Goal: Information Seeking & Learning: Compare options

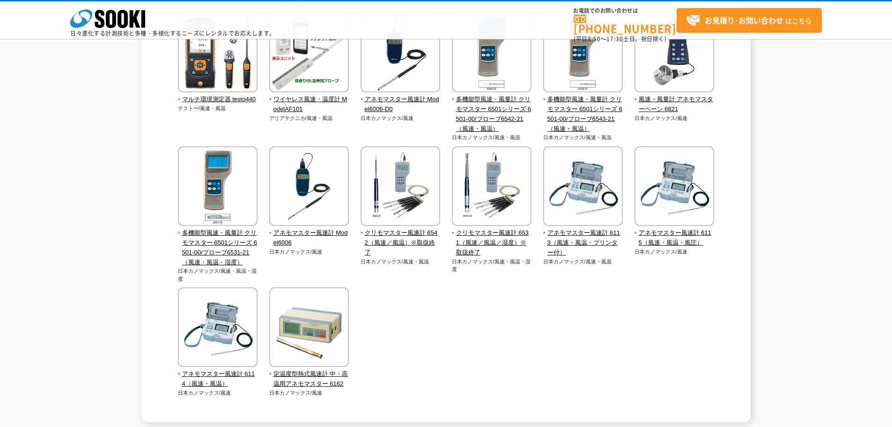
scroll to position [187, 0]
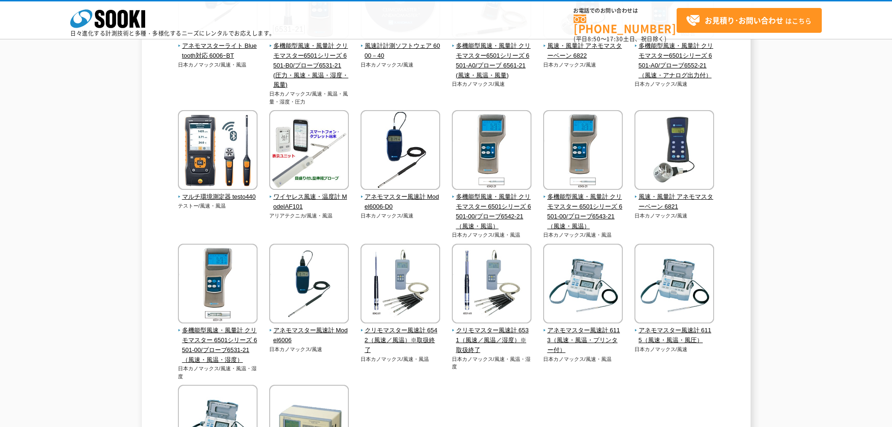
click at [111, 182] on div "風速計 風速計は、ダクトや排気口の風速（風量）測定に利用します。測定原理の違いとして熱線式・ベーン式があり、フード付きの風量計もあります。 アネモマスターライ…" at bounding box center [446, 207] width 892 height 626
click at [234, 139] on img at bounding box center [218, 151] width 80 height 82
click at [687, 167] on img at bounding box center [675, 151] width 80 height 82
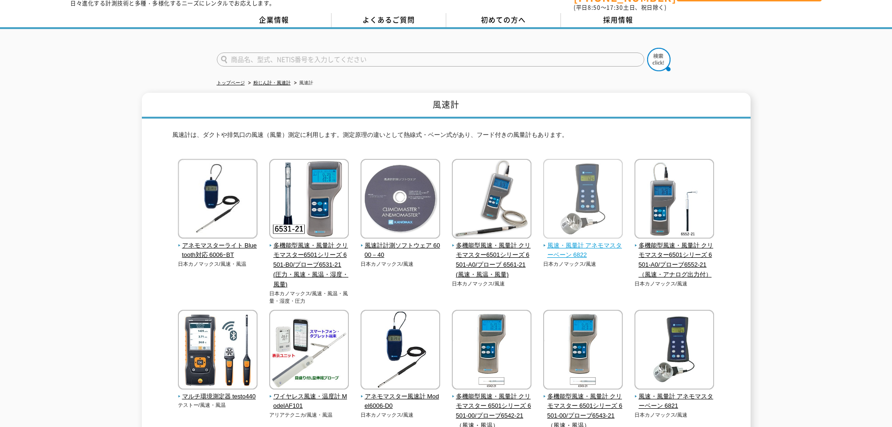
scroll to position [47, 0]
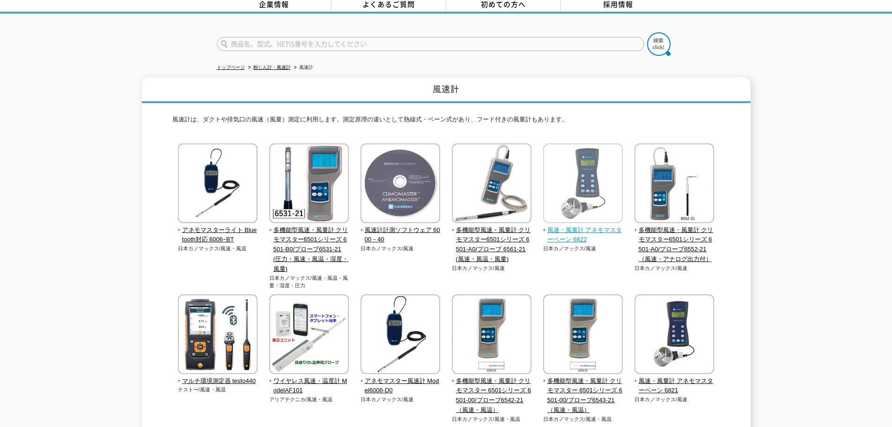
click at [581, 181] on img at bounding box center [583, 184] width 80 height 82
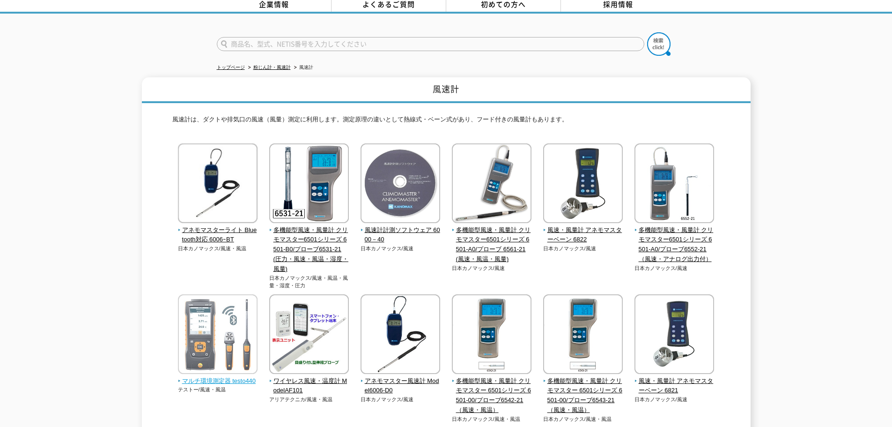
click at [243, 309] on img at bounding box center [218, 335] width 80 height 82
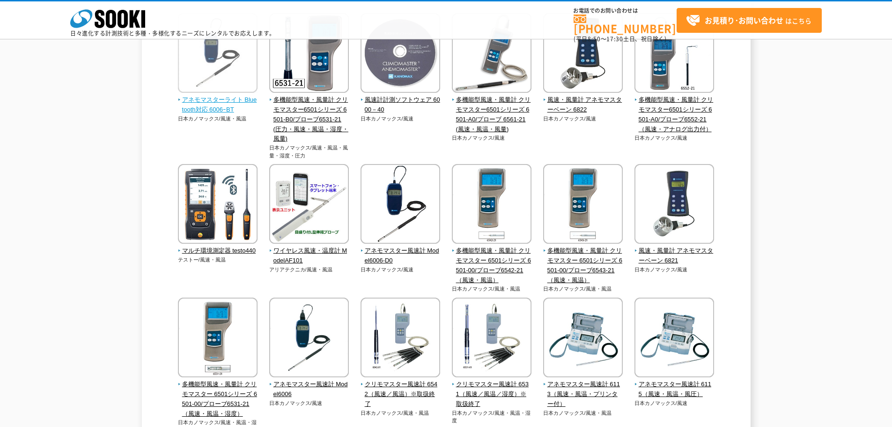
scroll to position [0, 0]
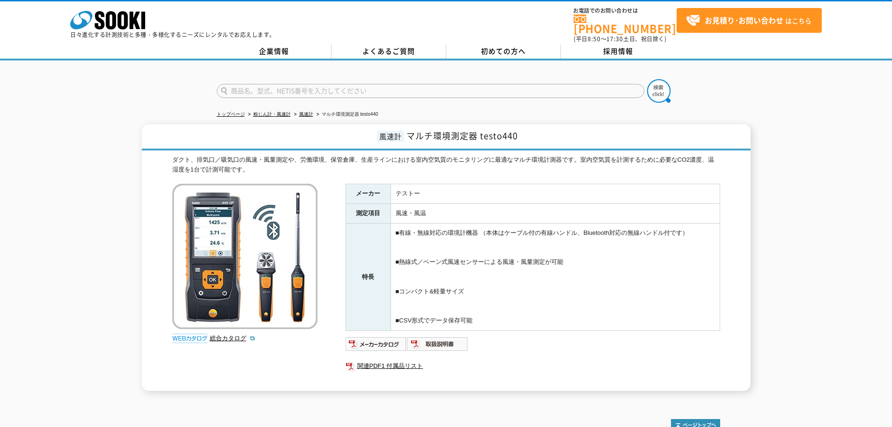
click at [480, 329] on div "メーカー テストー 測定項目 風速・風温 特長 ■有線・無線対応の環境計機器 （本体はケーブル付の有線ハンドル、Bluetooth対応の無線ハンドル付です） …" at bounding box center [533, 287] width 375 height 207
click at [490, 292] on td "■有線・無線対応の環境計機器 （本体はケーブル付の有線ハンドル、Bluetooth対応の無線ハンドル付です） ■熱線式／ベーン式風速センサーによる風速・風量測…" at bounding box center [555, 276] width 329 height 107
click at [460, 155] on div "ダクト、排気口／吸気口の風速・風量測定や、労働環境、保管倉庫、生産ラインにおける室内空気質のモニタリングに最適なマルチ環境計測器です。室内空気質を計測するため…" at bounding box center [446, 165] width 548 height 20
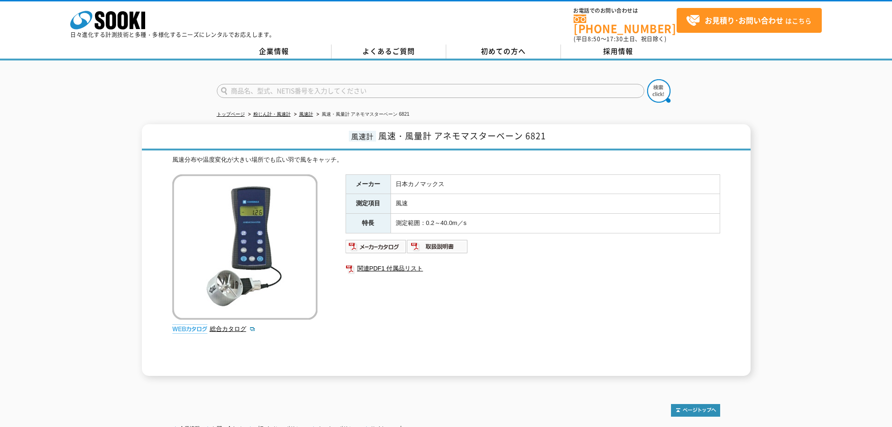
click at [527, 180] on td "日本カノマックス" at bounding box center [555, 184] width 329 height 20
click at [497, 124] on h1 "風速計 風速・風量計 アネモマスターベーン 6821" at bounding box center [446, 137] width 609 height 26
click at [362, 239] on img at bounding box center [376, 246] width 61 height 15
click at [427, 194] on td "風速" at bounding box center [555, 204] width 329 height 20
drag, startPoint x: 547, startPoint y: 130, endPoint x: 434, endPoint y: 131, distance: 113.8
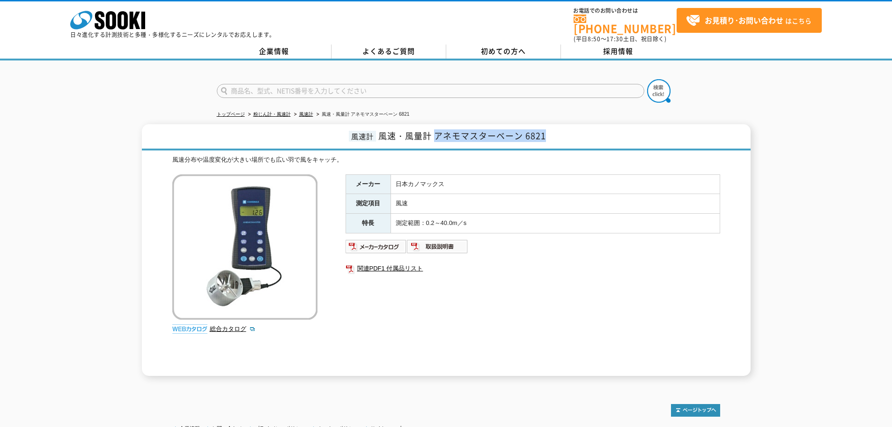
click at [434, 131] on h1 "風速計 風速・風量計 アネモマスターベーン 6821" at bounding box center [446, 137] width 609 height 26
copy span "アネモマスターベーン 6821"
click at [456, 243] on img at bounding box center [437, 246] width 61 height 15
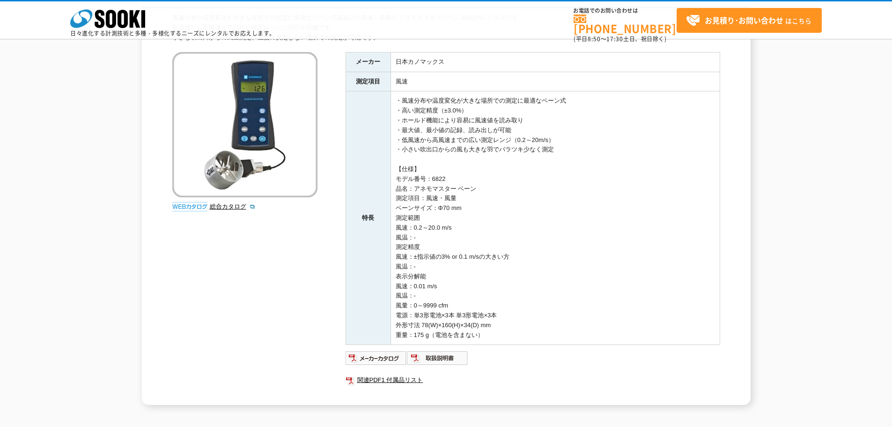
scroll to position [187, 0]
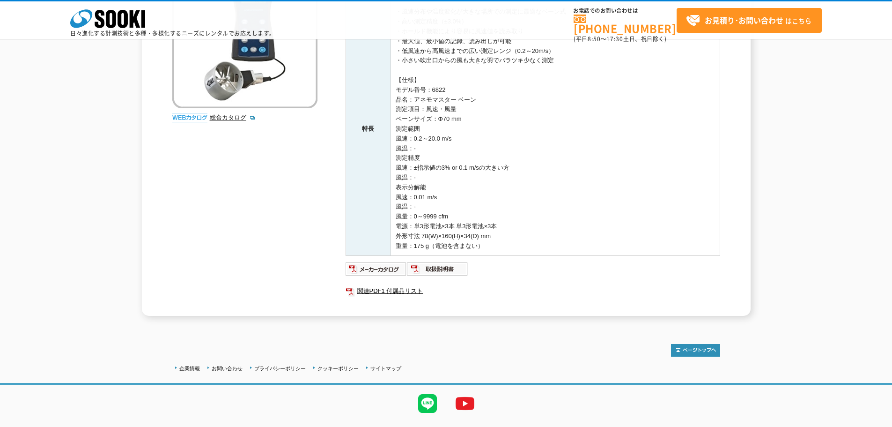
click at [454, 204] on td "・風速分布や温度変化が大きな場所での測定に最適なベーン式 ・高い測定精度（±3.0%） ・ホールド機能により容易に風速値を読み取り ・最大値、最小値の記録、読…" at bounding box center [555, 128] width 329 height 253
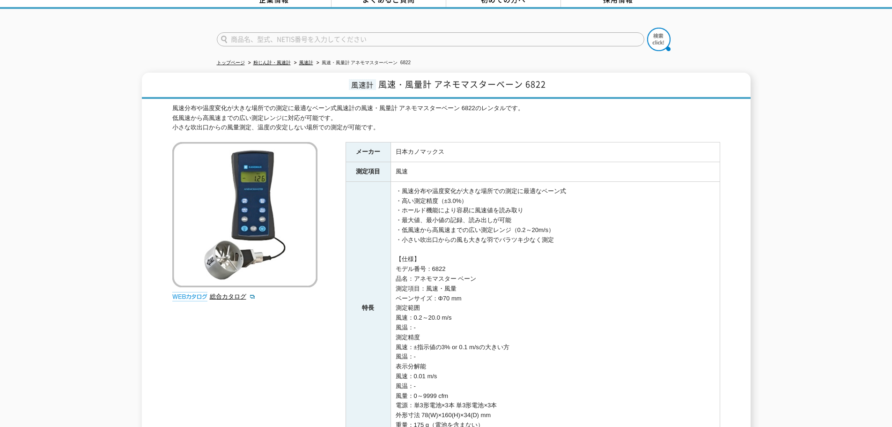
scroll to position [47, 0]
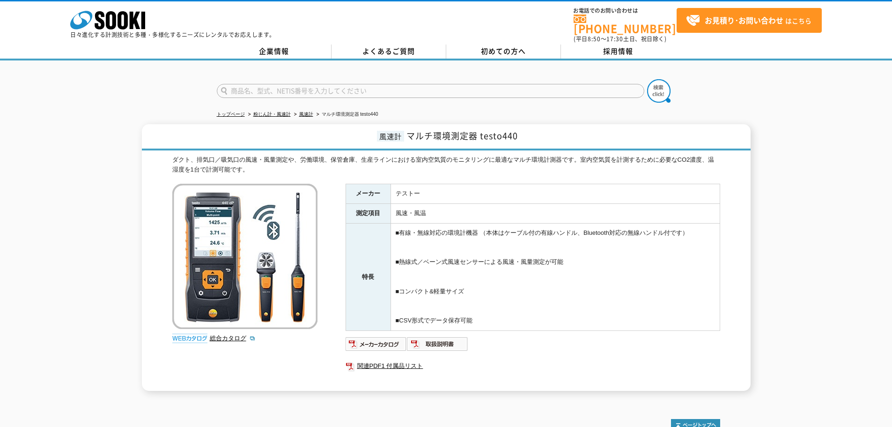
click at [582, 302] on td "■有線・無線対応の環境計機器 （本体はケーブル付の有線ハンドル、Bluetooth対応の無線ハンドル付です） ■熱線式／ベーン式風速センサーによる風速・風量測…" at bounding box center [555, 276] width 329 height 107
click at [383, 336] on img at bounding box center [376, 343] width 61 height 15
click at [570, 253] on td "■有線・無線対応の環境計機器 （本体はケーブル付の有線ハンドル、Bluetooth対応の無線ハンドル付です） ■熱線式／ベーン式風速センサーによる風速・風量測…" at bounding box center [555, 276] width 329 height 107
click at [540, 340] on ul at bounding box center [533, 343] width 375 height 15
click at [375, 361] on link "関連PDF1 付属品リスト" at bounding box center [533, 366] width 375 height 12
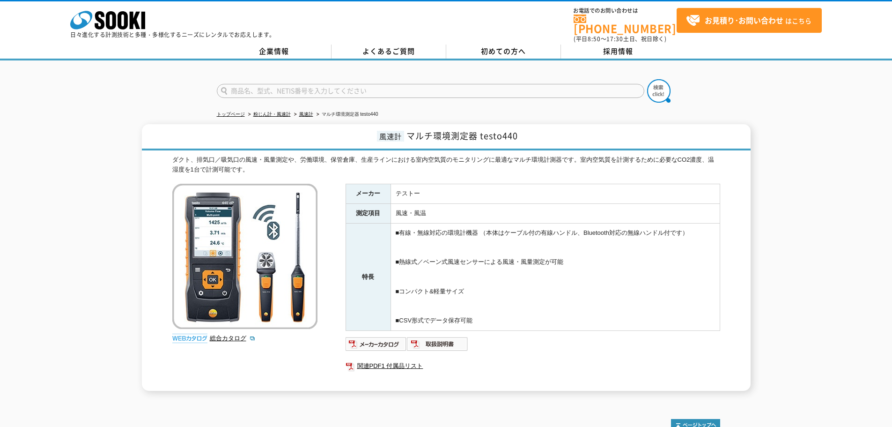
click at [575, 291] on td "■有線・無線対応の環境計機器 （本体はケーブル付の有線ハンドル、Bluetooth対応の無線ハンドル付です） ■熱線式／ベーン式風速センサーによる風速・風量測…" at bounding box center [555, 276] width 329 height 107
click at [509, 258] on td "■有線・無線対応の環境計機器 （本体はケーブル付の有線ハンドル、Bluetooth対応の無線ハンドル付です） ■熱線式／ベーン式風速センサーによる風速・風量測…" at bounding box center [555, 276] width 329 height 107
drag, startPoint x: 115, startPoint y: 101, endPoint x: 112, endPoint y: 96, distance: 5.5
click at [114, 100] on div "トップページ 粉じん計・風速計 風速計 マルチ環境測定器 testo440 風速計 マルチ環境測定器 testo440 ダクト、排気口／吸気口の風速・風量測定…" at bounding box center [446, 230] width 892 height 340
click at [592, 157] on div "ダクト、排気口／吸気口の風速・風量測定や、労働環境、保管倉庫、生産ラインにおける室内空気質のモニタリングに最適なマルチ環境計測器です。室内空気質を計測するため…" at bounding box center [446, 165] width 548 height 20
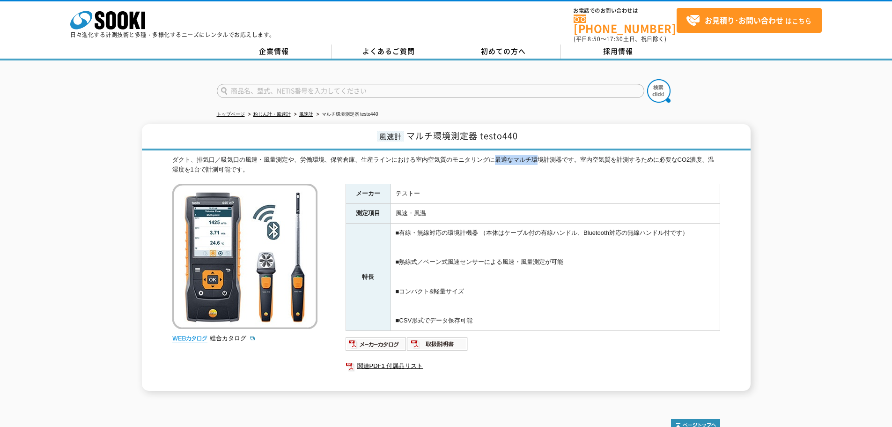
drag, startPoint x: 492, startPoint y: 154, endPoint x: 539, endPoint y: 152, distance: 46.4
click at [539, 155] on div "ダクト、排気口／吸気口の風速・風量測定や、労働環境、保管倉庫、生産ラインにおける室内空気質のモニタリングに最適なマルチ環境計測器です。室内空気質を計測するため…" at bounding box center [446, 165] width 548 height 20
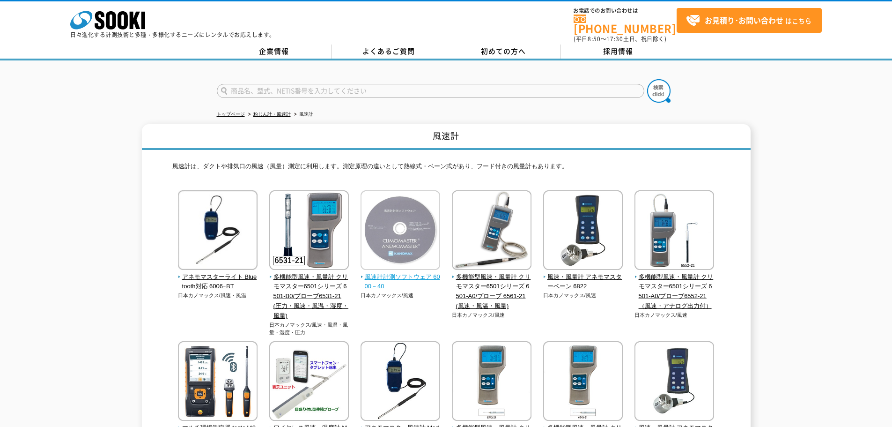
scroll to position [140, 0]
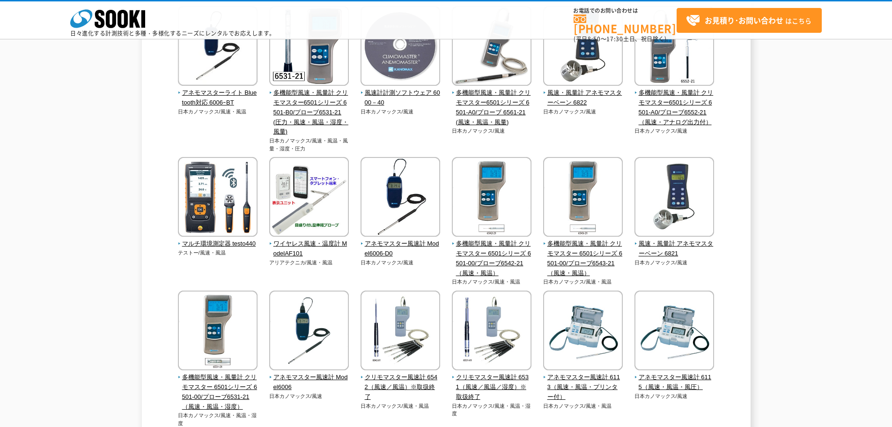
click at [106, 189] on div "風速計 風速計は、ダクトや排気口の風速（風量）測定に利用します。測定原理の違いとして熱線式・ベーン式があり、フード付きの風量計もあります。 アネモマスターライ…" at bounding box center [446, 254] width 892 height 626
click at [792, 186] on div "風速計 風速計は、ダクトや排気口の風速（風量）測定に利用します。測定原理の違いとして熱線式・ベーン式があり、フード付きの風量計もあります。 アネモマスターライ…" at bounding box center [446, 254] width 892 height 626
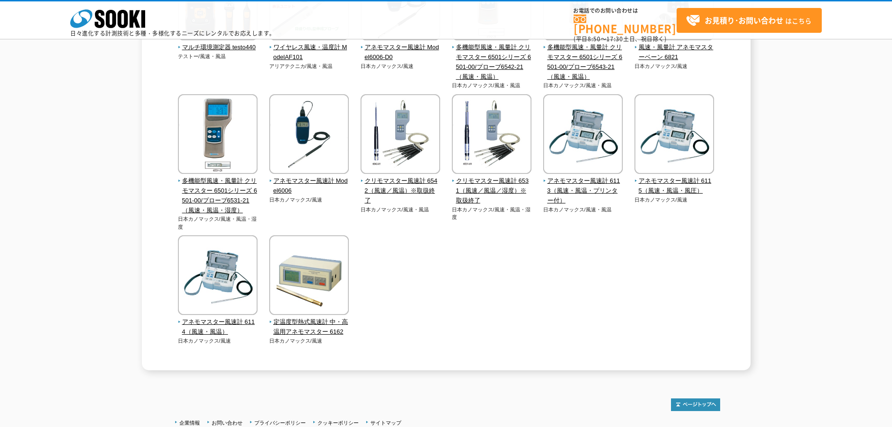
scroll to position [414, 0]
